Goal: Task Accomplishment & Management: Complete application form

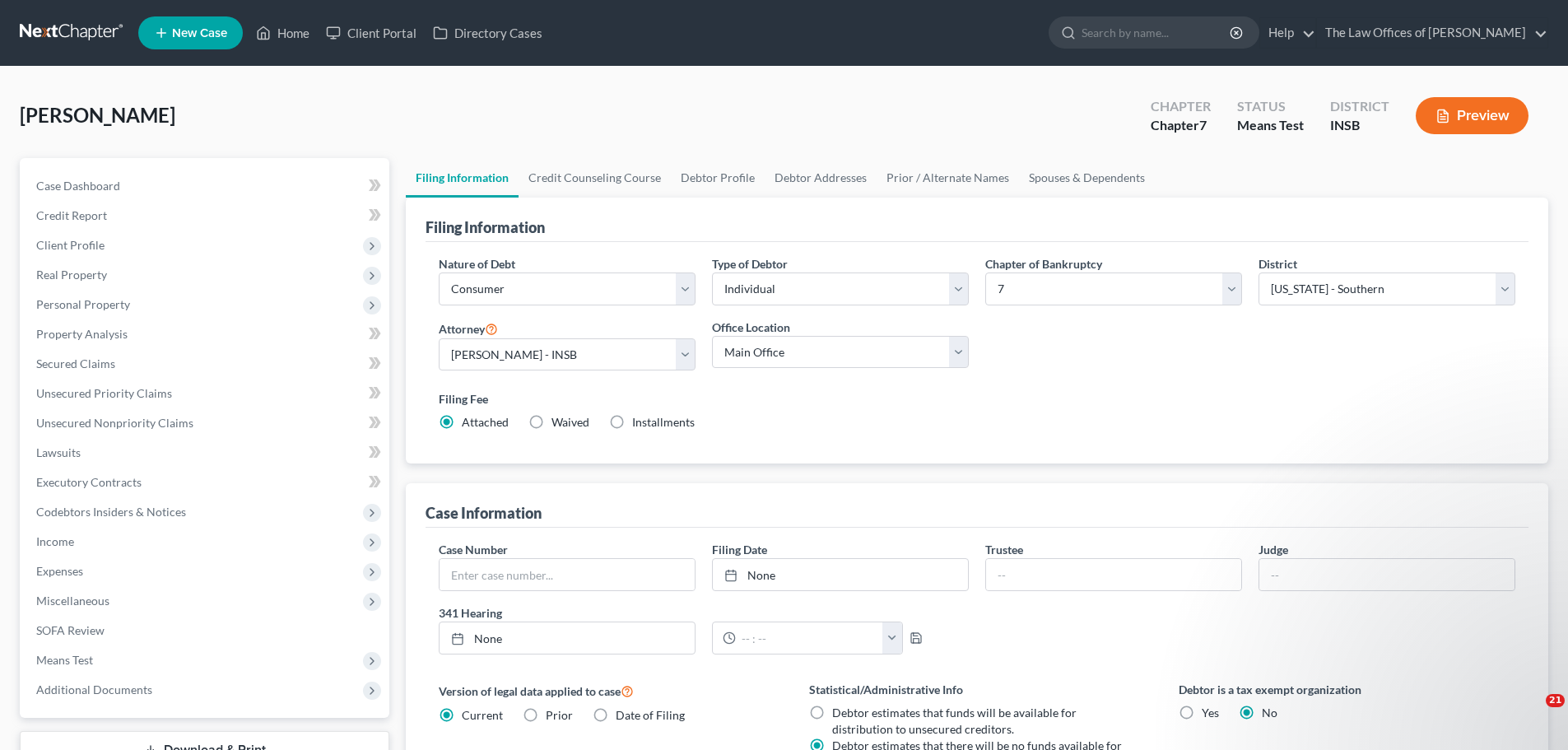
select select "1"
select select "0"
select select "28"
select select "1"
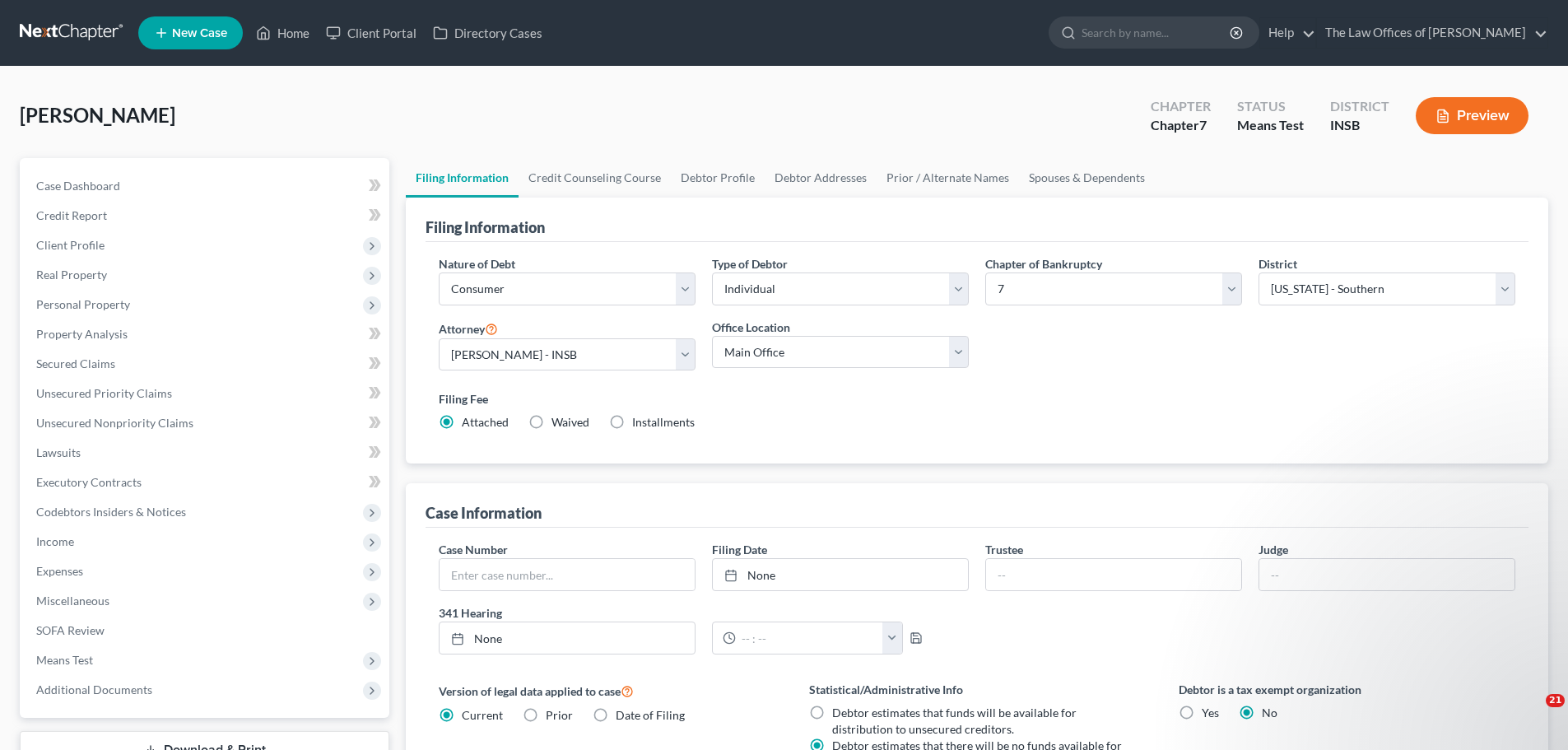
select select "15"
click at [101, 548] on span "Income" at bounding box center [206, 542] width 367 height 30
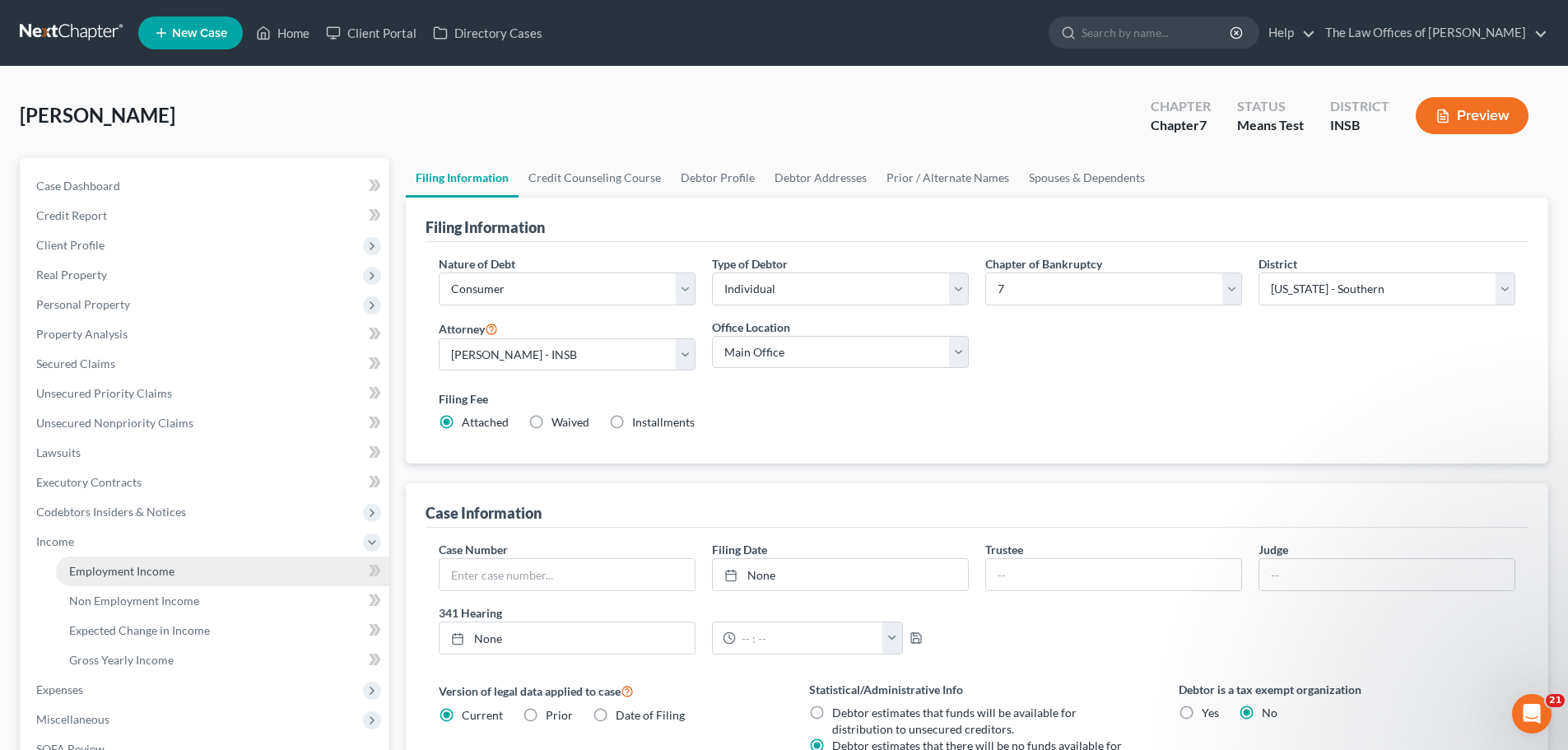
click at [128, 569] on span "Employment Income" at bounding box center [121, 570] width 105 height 14
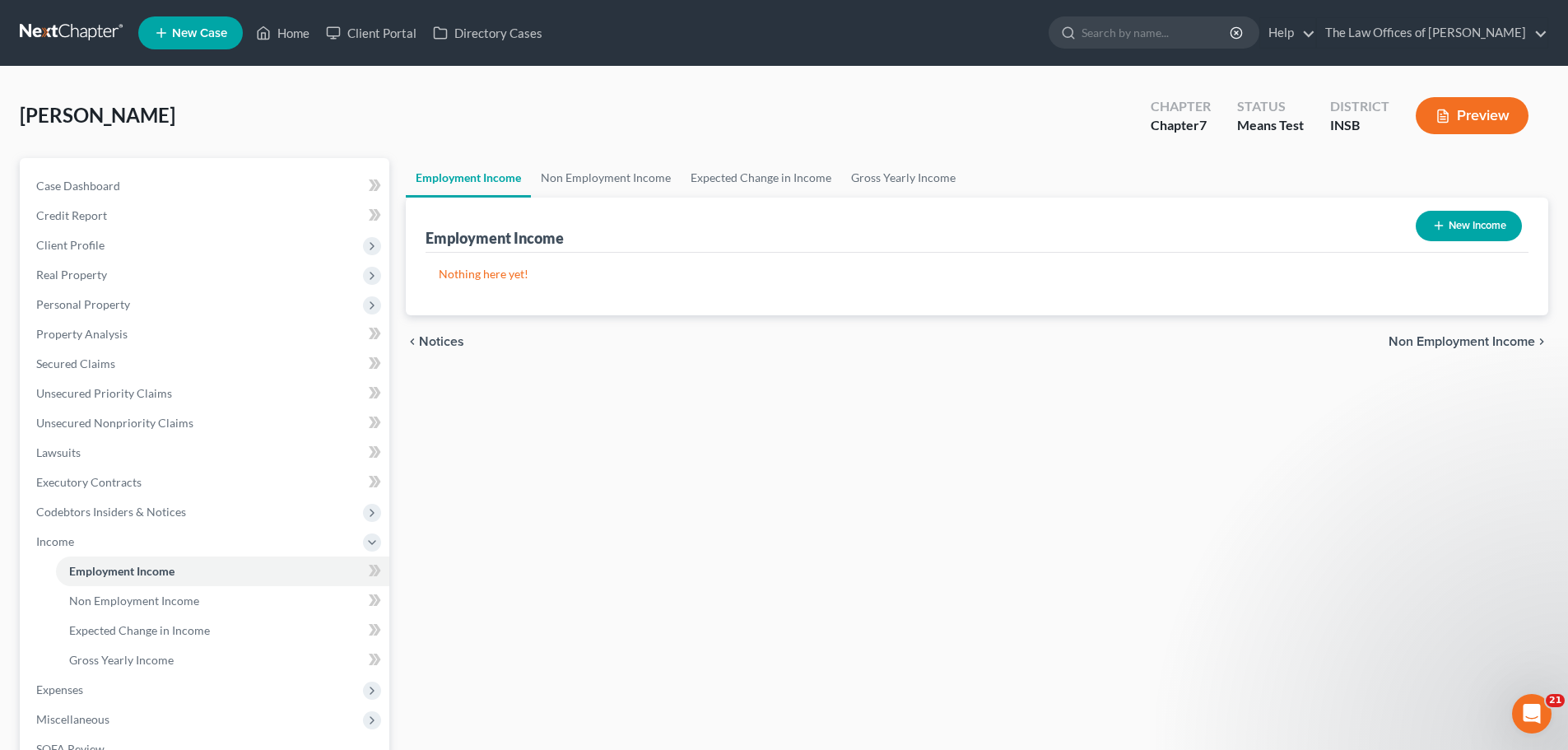
click at [1470, 222] on button "New Income" at bounding box center [1469, 226] width 106 height 31
select select "0"
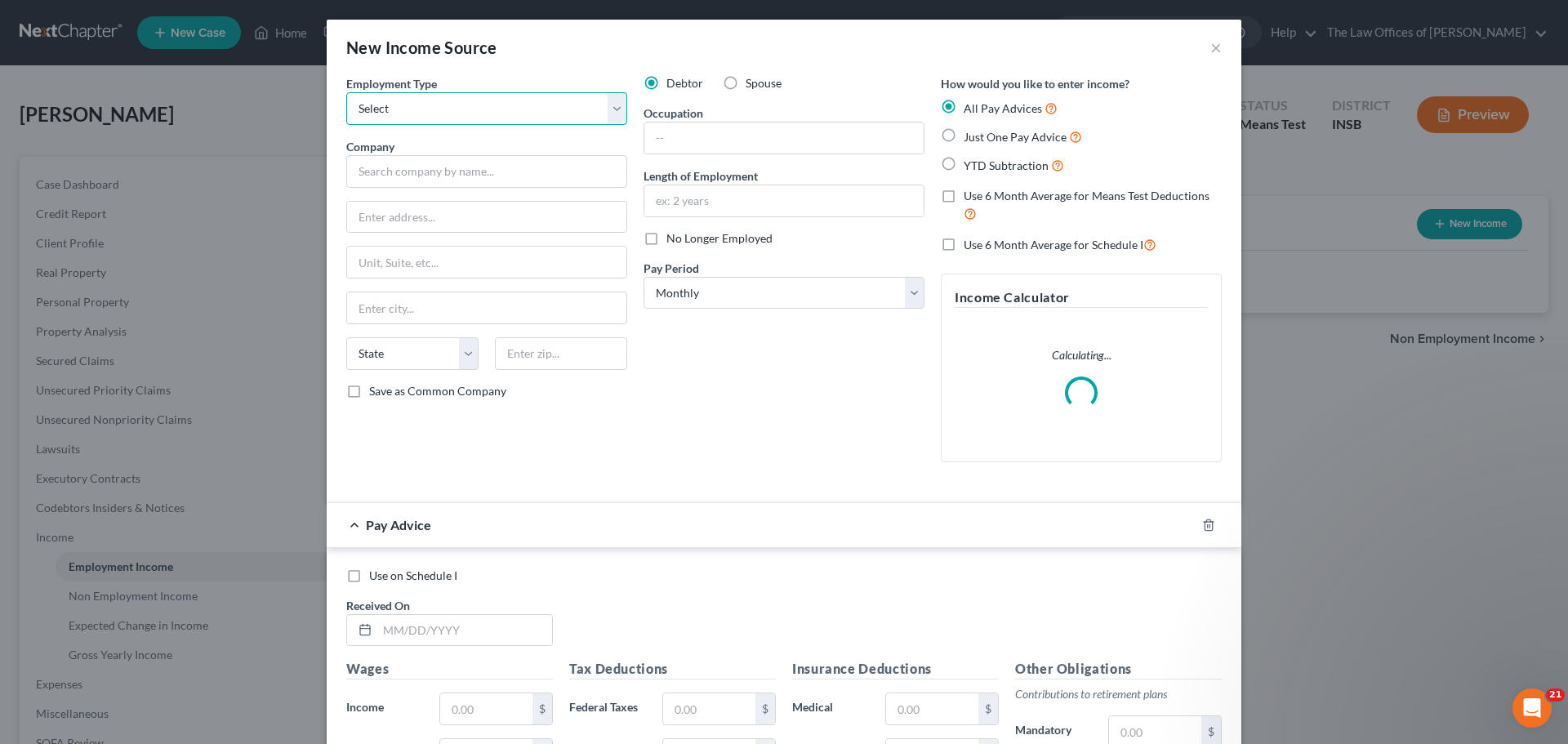
click at [418, 108] on select "Select Full or [DEMOGRAPHIC_DATA] Employment Self Employment" at bounding box center [486, 108] width 280 height 32
select select "0"
click at [346, 93] on select "Select Full or [DEMOGRAPHIC_DATA] Employment Self Employment" at bounding box center [486, 108] width 280 height 32
click at [417, 172] on input "text" at bounding box center [486, 171] width 280 height 32
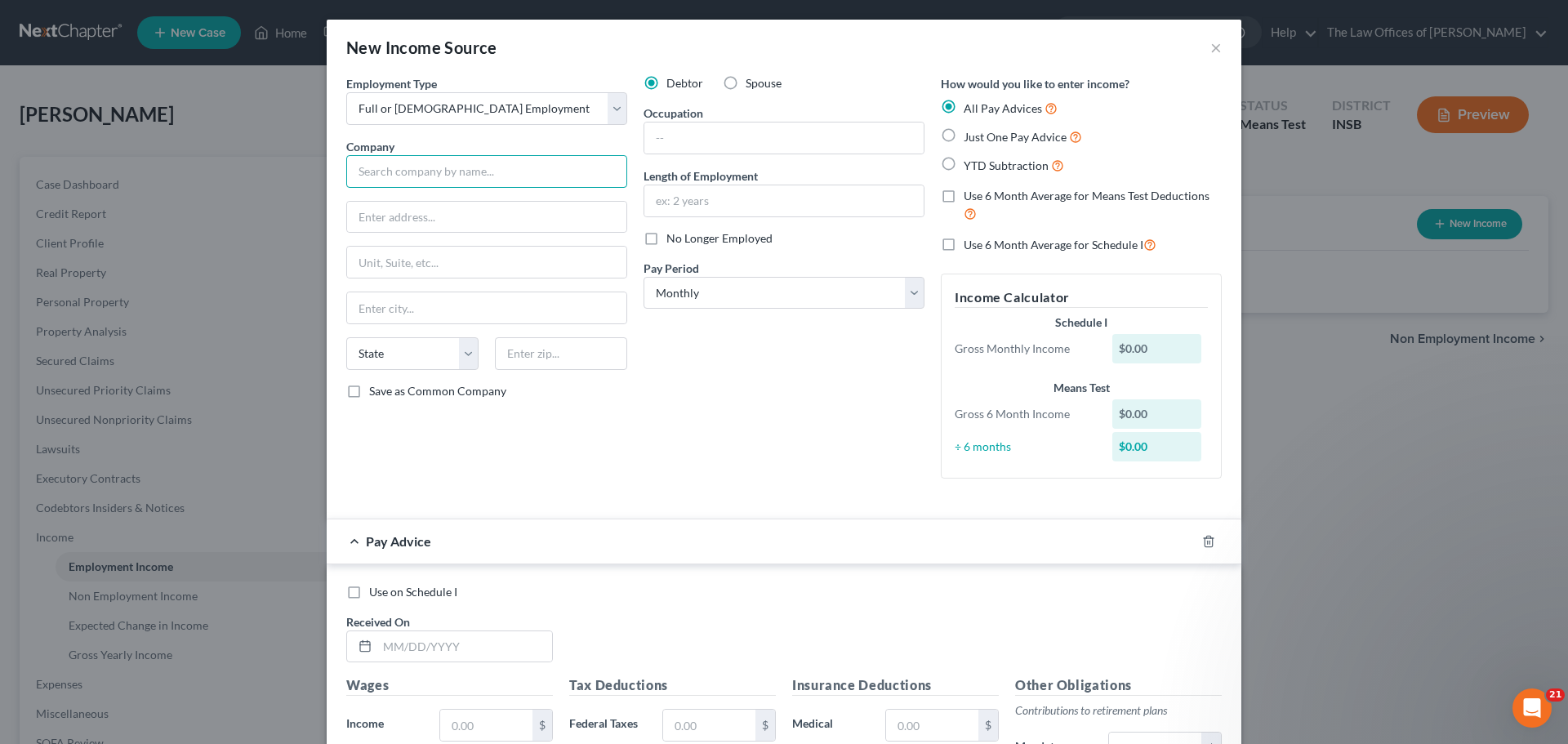
click at [426, 172] on input "text" at bounding box center [486, 171] width 280 height 32
type input "[PERSON_NAME] & Son, Inc."
click at [428, 208] on input "text" at bounding box center [487, 217] width 280 height 31
click at [405, 214] on input "[STREET_ADDRESS]" at bounding box center [487, 217] width 280 height 31
type input "[STREET_ADDRESS]"
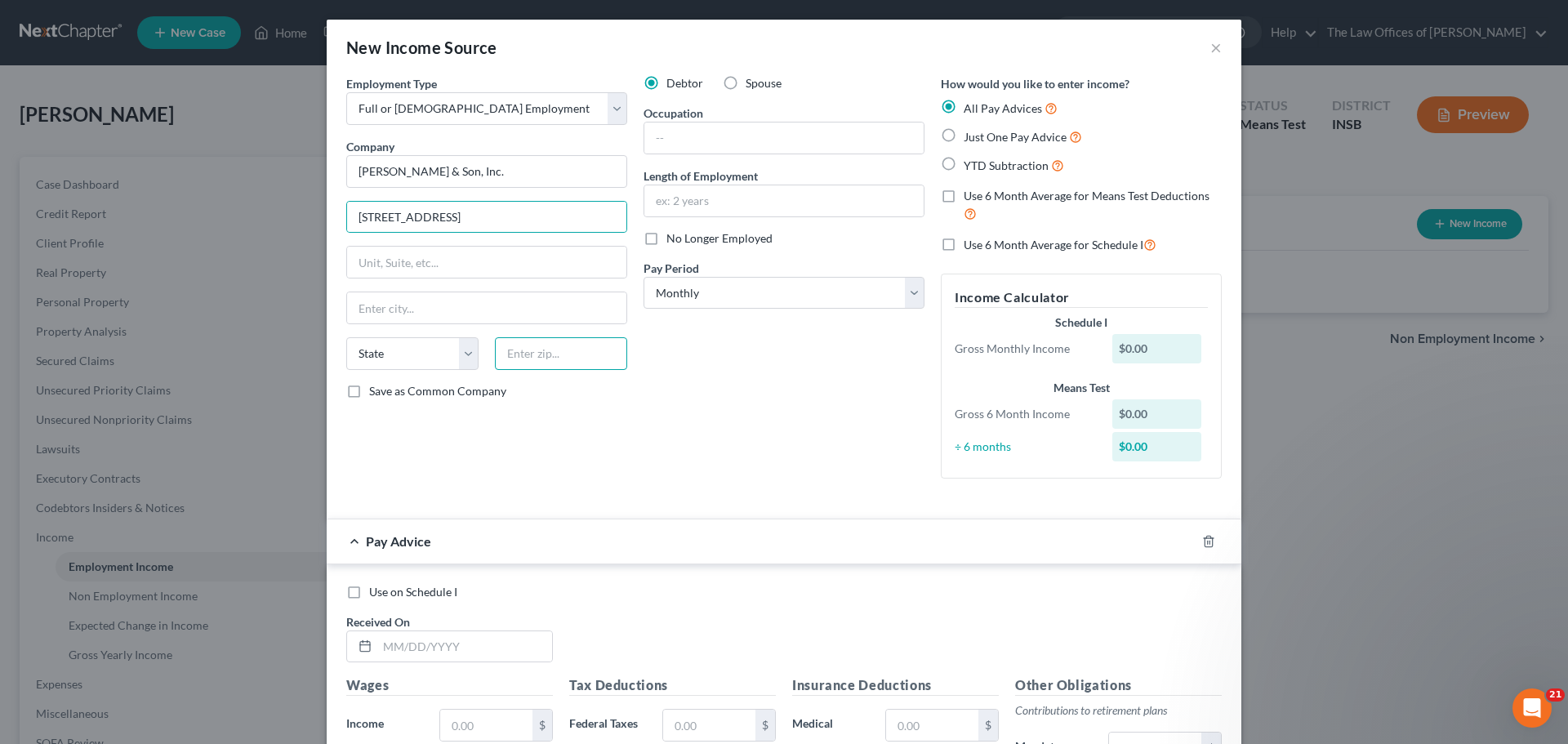
click at [559, 356] on input "text" at bounding box center [561, 353] width 132 height 32
type input "47803"
type input "Terre Haute"
select select "15"
click at [964, 196] on label "Use 6 Month Average for Means Test Deductions" at bounding box center [1092, 205] width 258 height 35
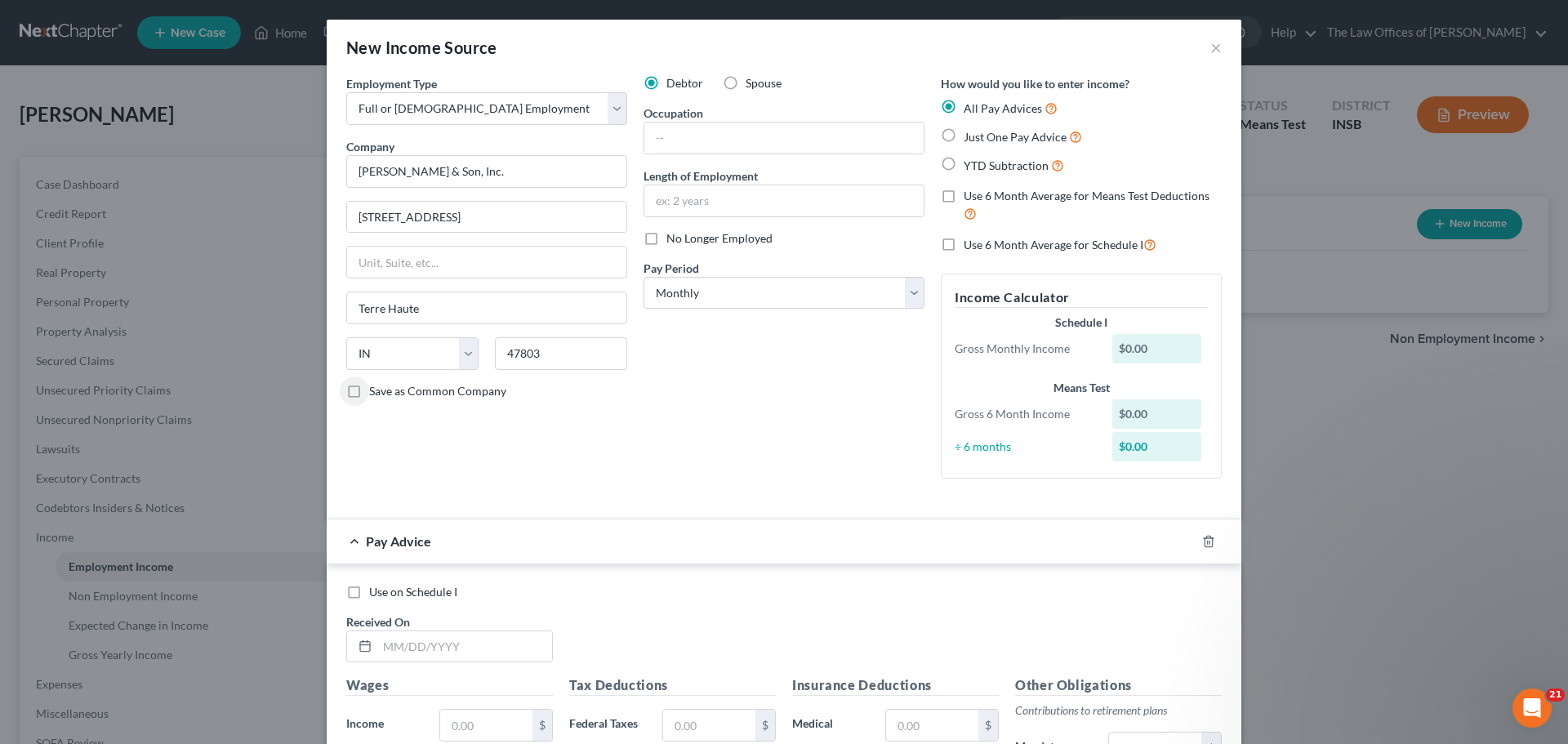
click at [970, 196] on input "Use 6 Month Average for Means Test Deductions" at bounding box center [975, 192] width 10 height 10
checkbox input "true"
click at [825, 289] on select "Select Monthly Twice Monthly Every Other Week Weekly" at bounding box center [783, 292] width 280 height 32
select select "3"
click at [643, 277] on select "Select Monthly Twice Monthly Every Other Week Weekly" at bounding box center [783, 292] width 280 height 32
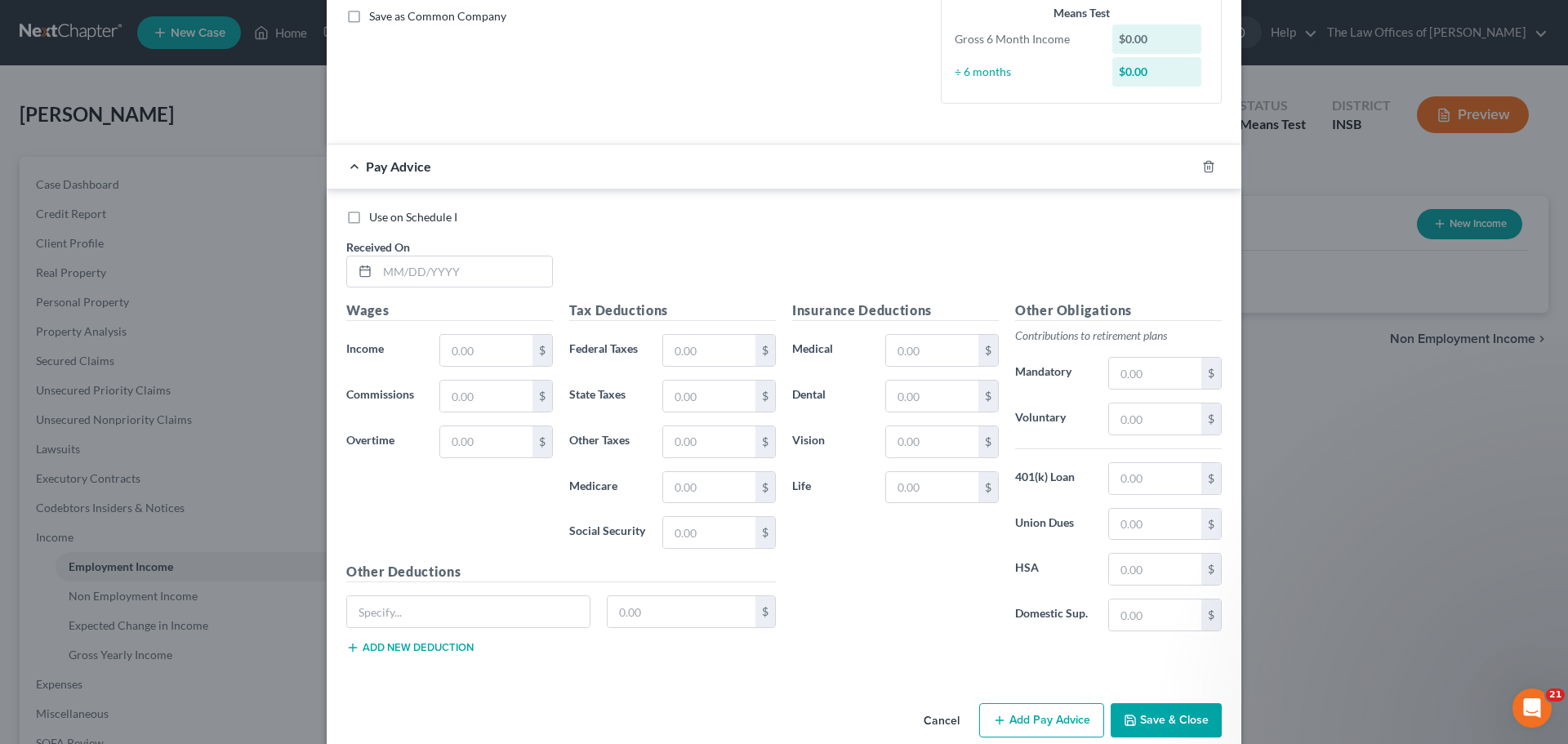
scroll to position [401, 0]
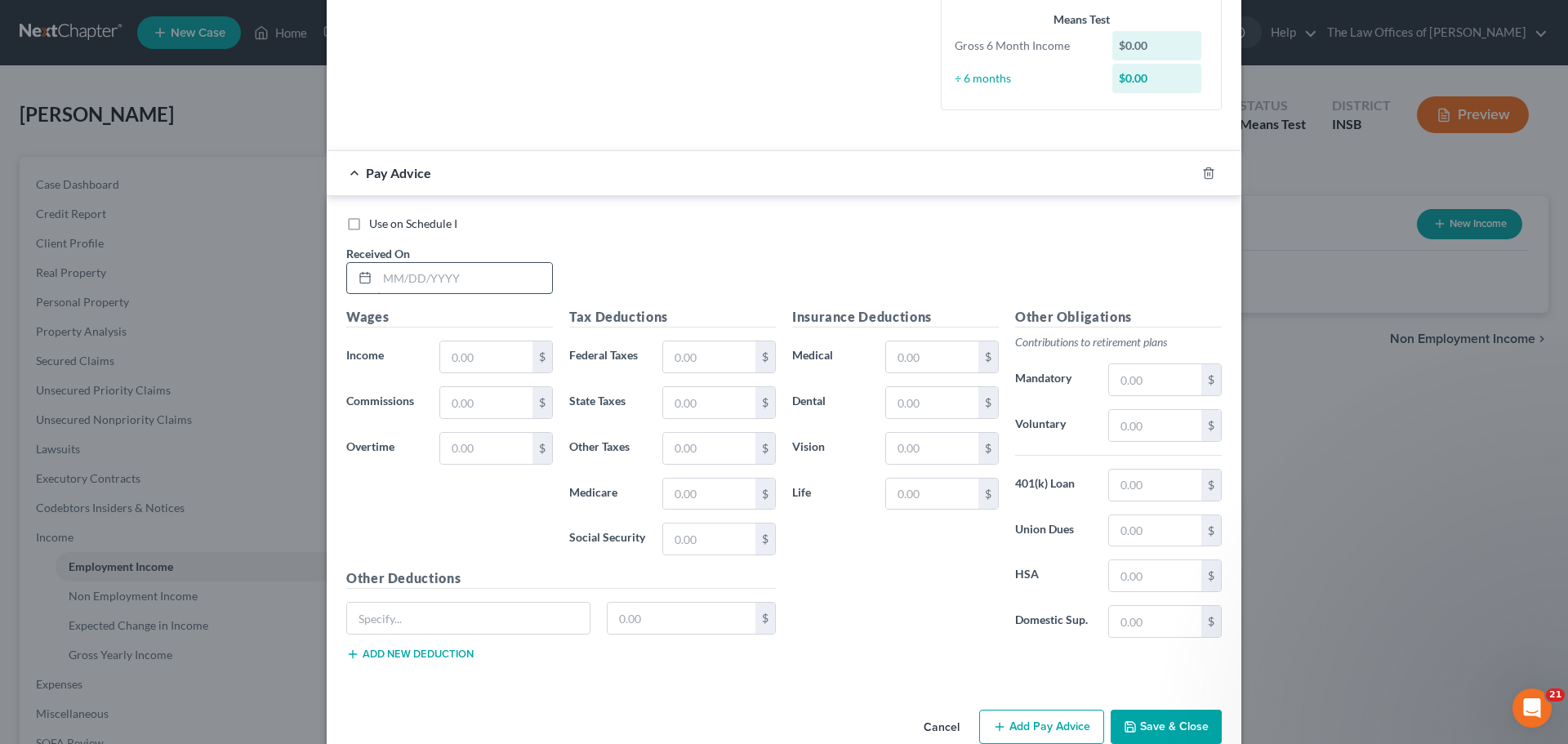
click at [392, 281] on input "text" at bounding box center [465, 279] width 175 height 31
type input "[DATE]"
click at [454, 359] on input "text" at bounding box center [486, 357] width 93 height 31
type input "1,700.33"
click at [713, 356] on input "text" at bounding box center [709, 357] width 93 height 31
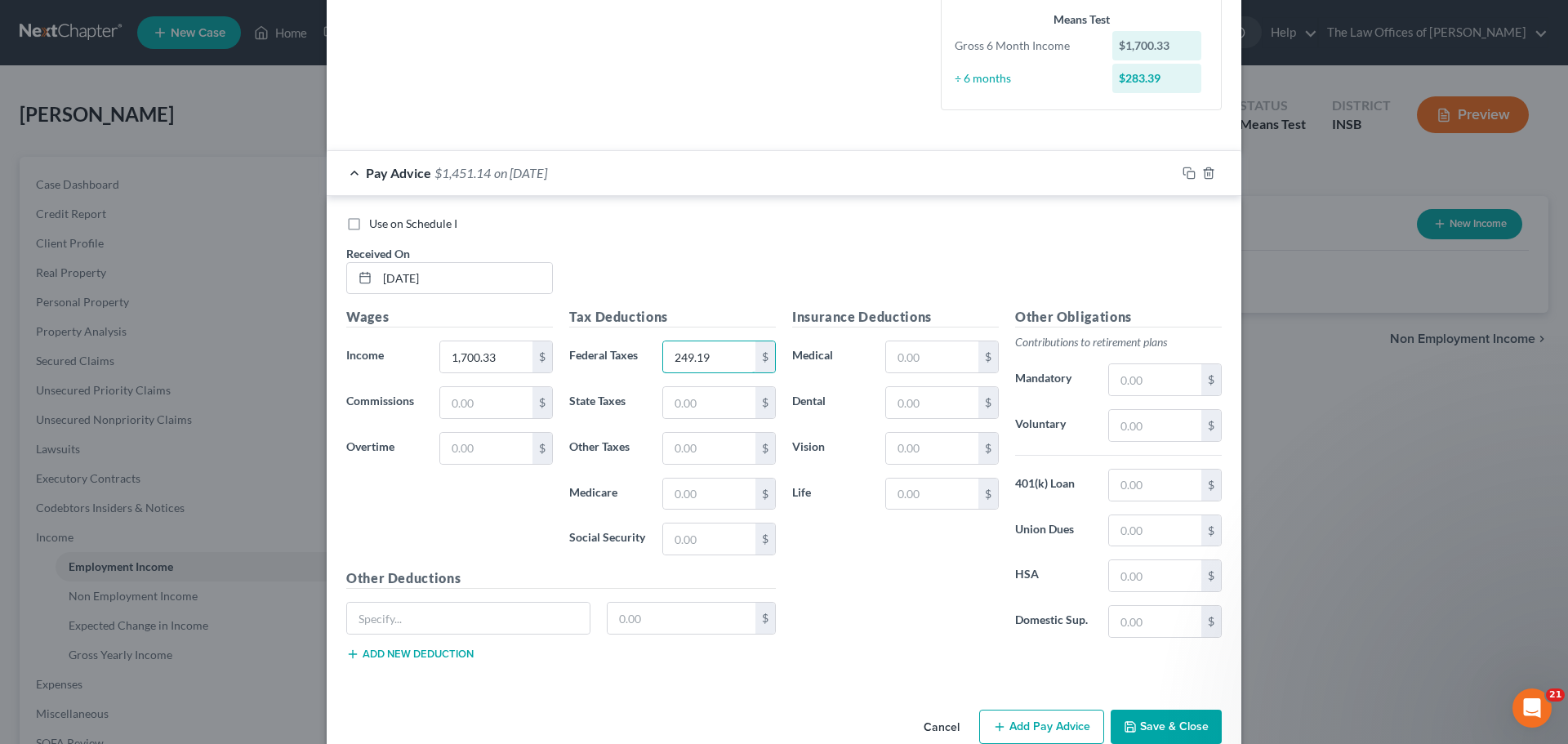
type input "249.19"
type input "51.01"
type input "17.00"
type input "24.66"
type input "105.42"
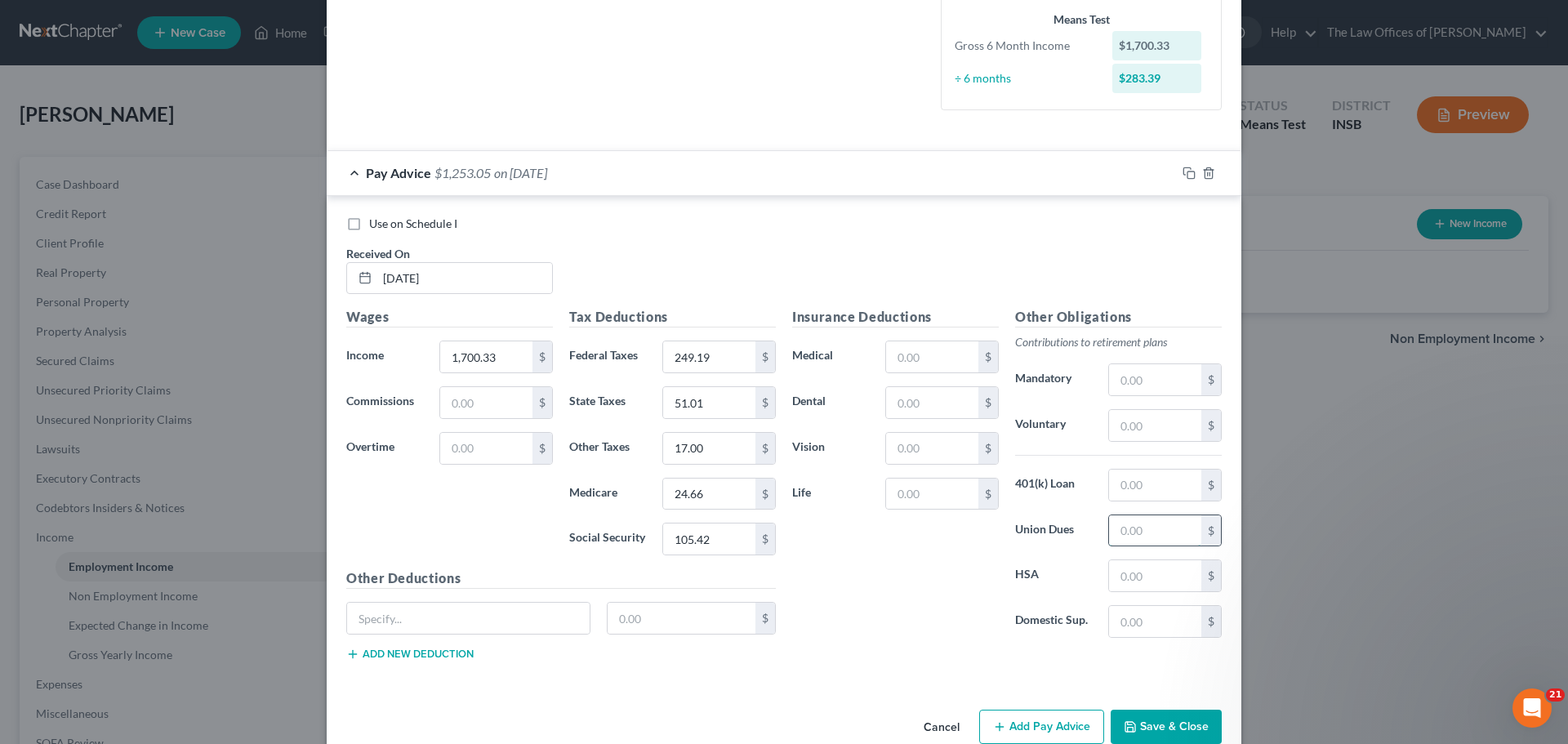
click at [1148, 529] on input "text" at bounding box center [1155, 531] width 93 height 31
type input "64.73"
click at [475, 613] on input "text" at bounding box center [468, 618] width 243 height 31
type input "Market Recovery Fund"
type input "20.30"
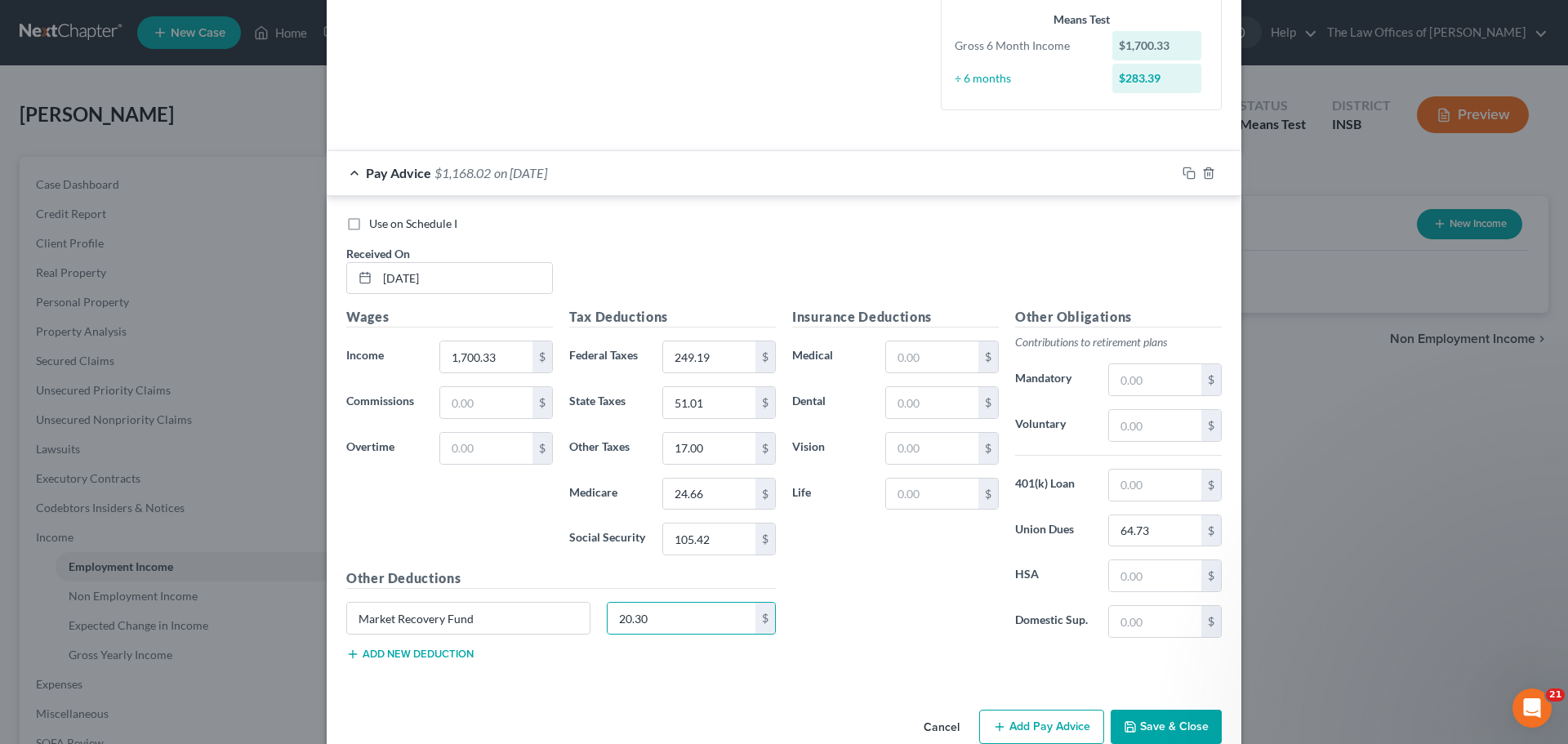
click at [1167, 719] on button "Save & Close" at bounding box center [1166, 726] width 111 height 34
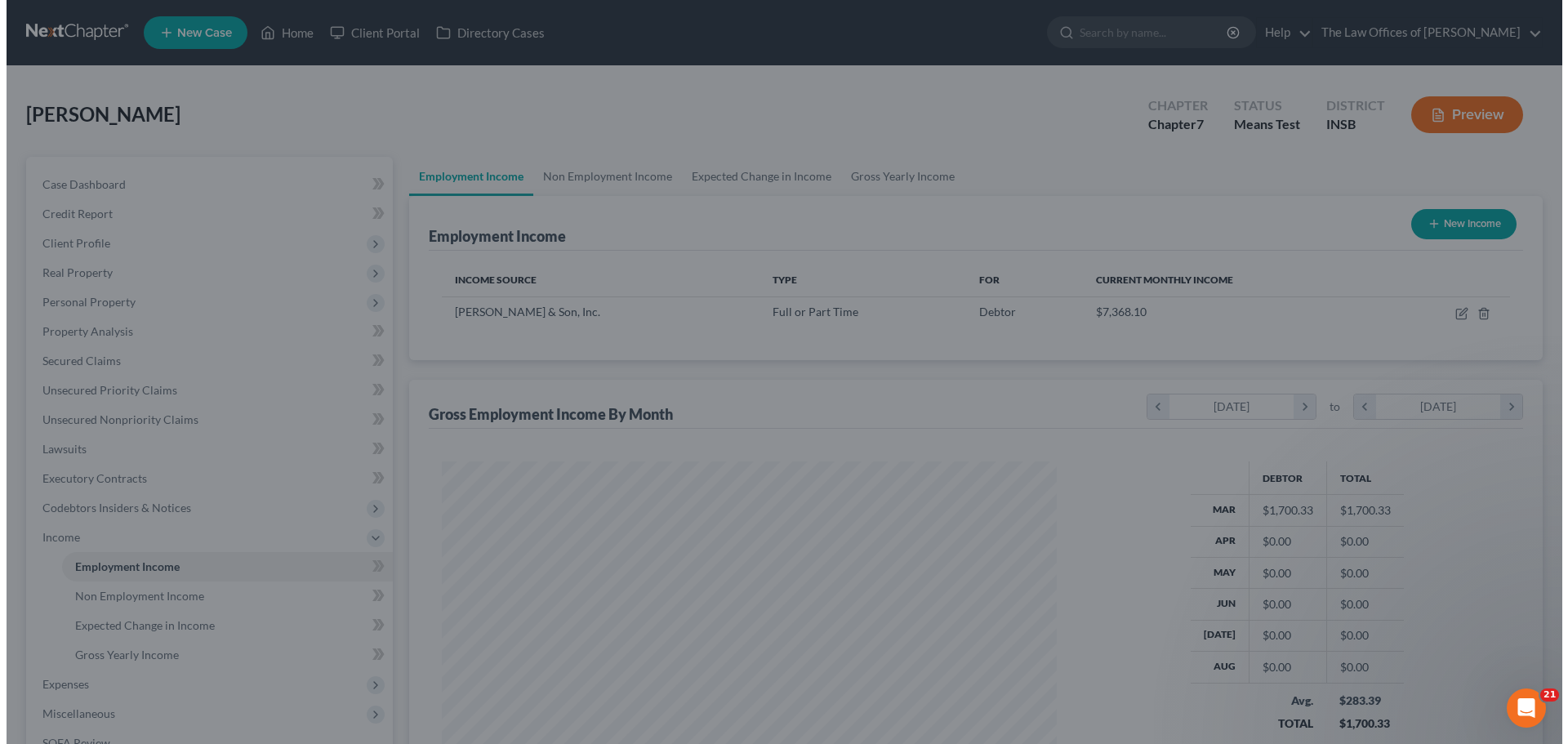
scroll to position [815977, 815858]
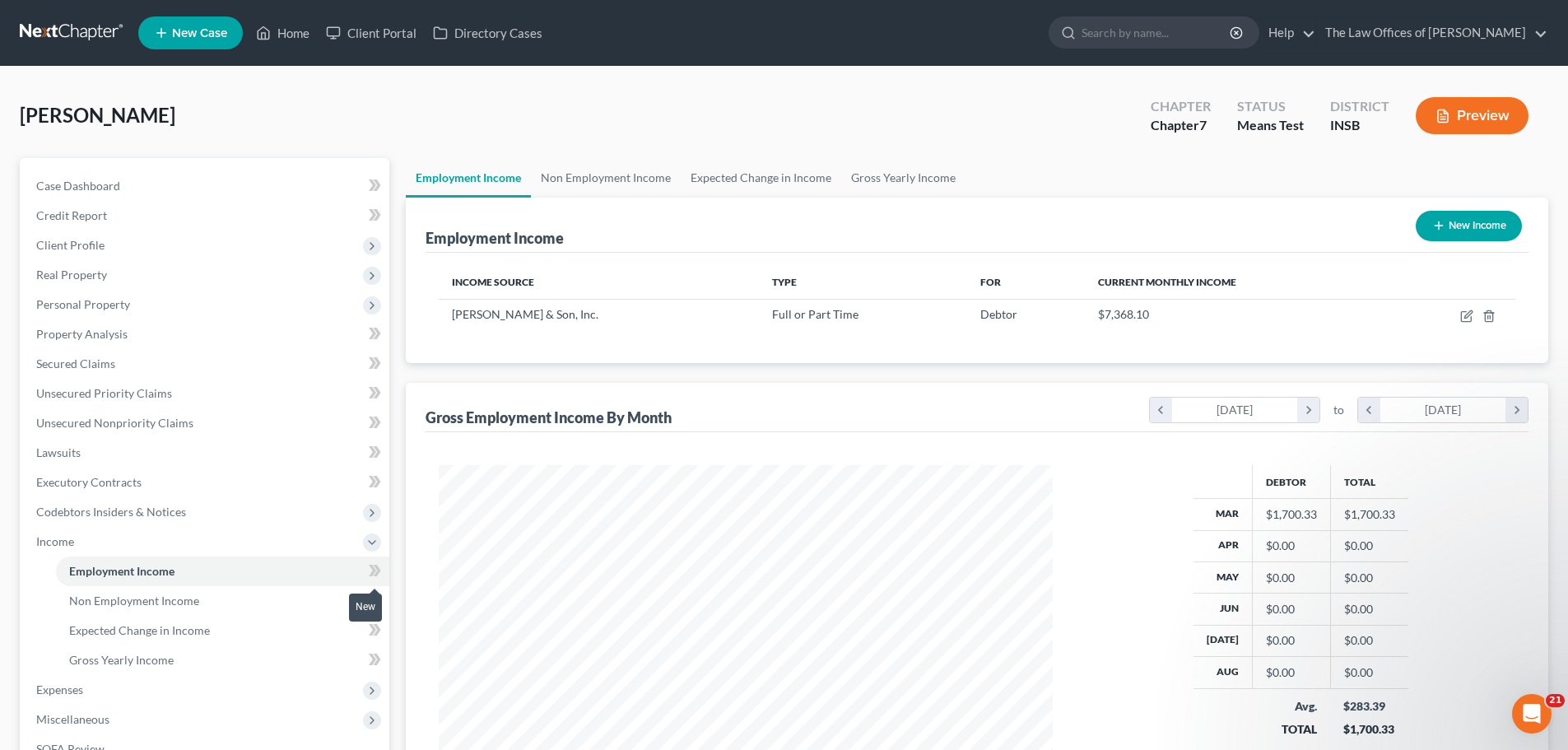
click at [365, 572] on span at bounding box center [374, 573] width 29 height 24
drag, startPoint x: 297, startPoint y: 32, endPoint x: 287, endPoint y: 18, distance: 17.2
click at [297, 32] on link "Home" at bounding box center [283, 33] width 70 height 30
